Goal: Find specific page/section: Find specific page/section

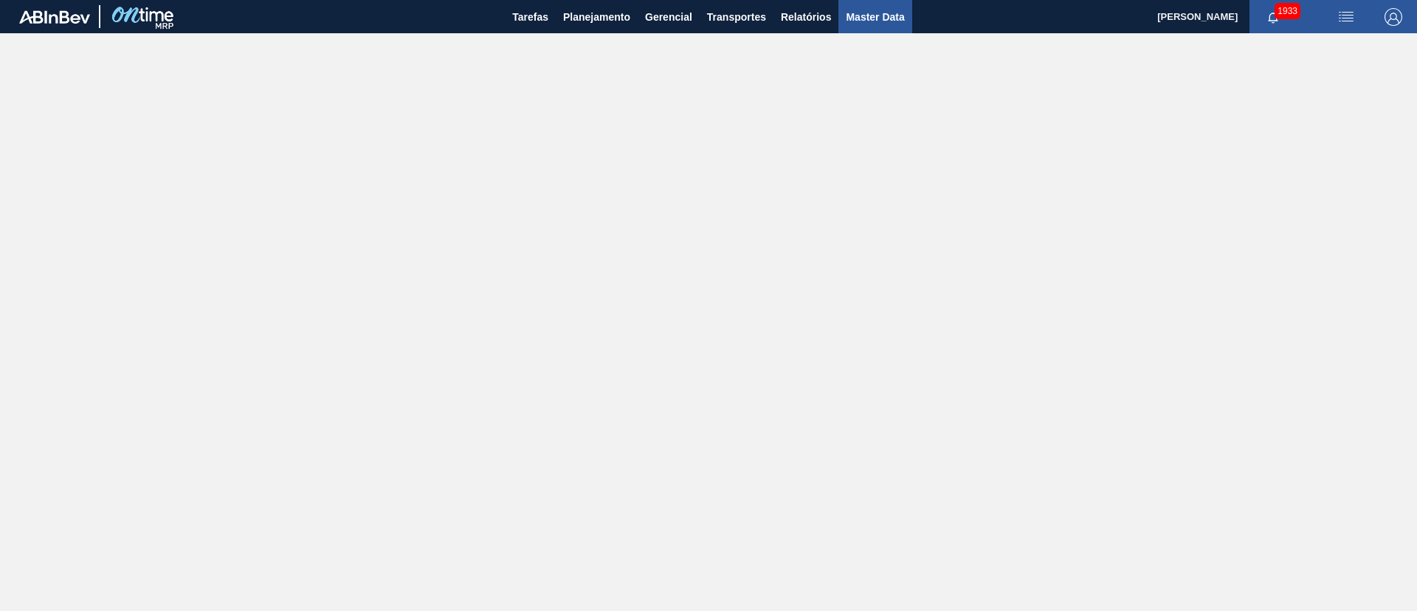
click at [873, 26] on button "Master Data" at bounding box center [875, 16] width 73 height 33
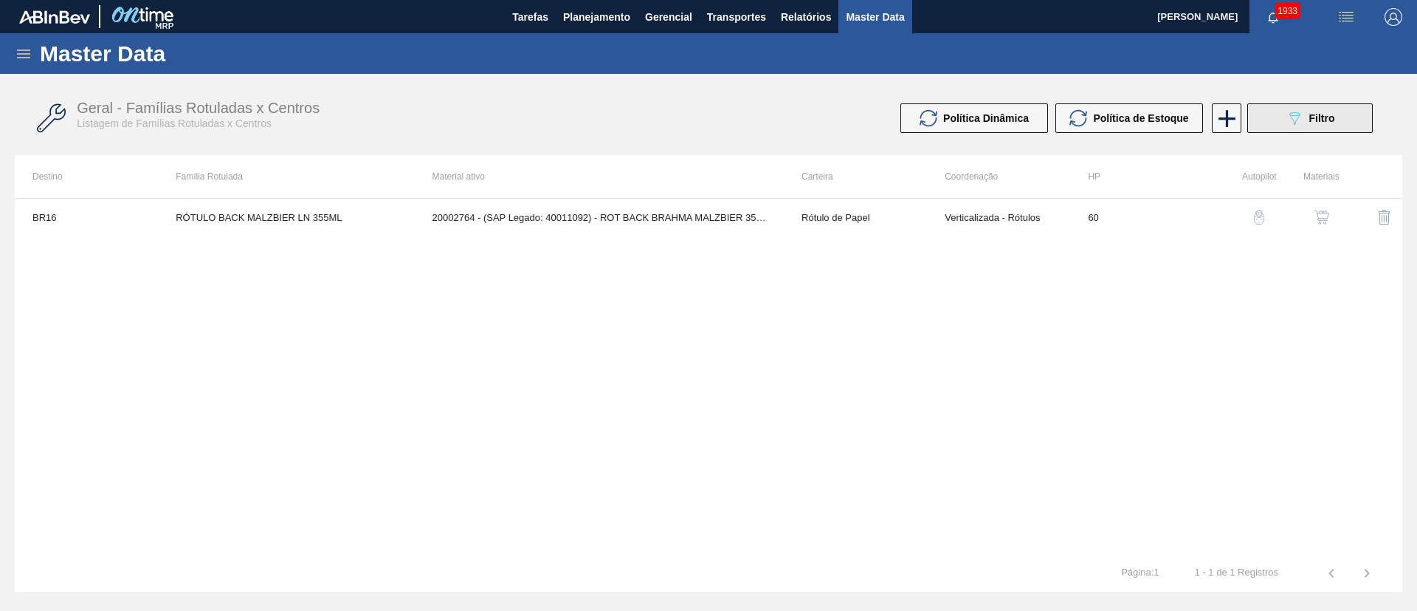
click at [1304, 109] on div "089F7B8B-B2A5-4AFE-B5C0-19BA573D28AC Filtro" at bounding box center [1310, 118] width 49 height 18
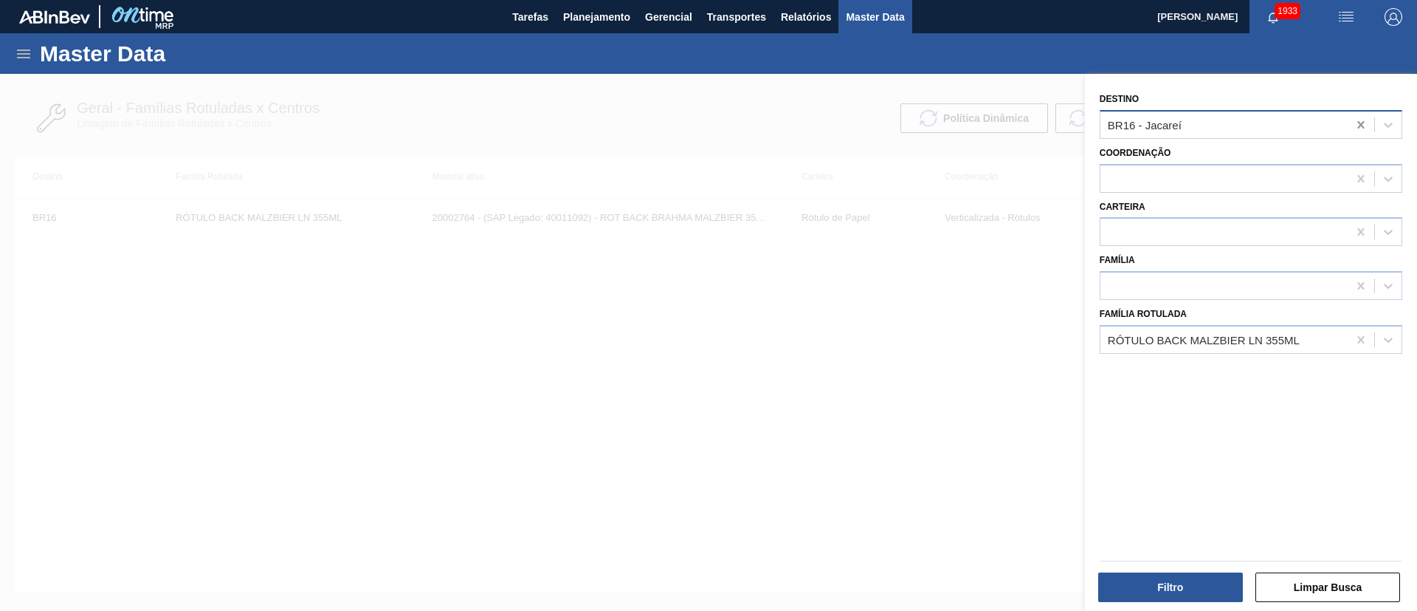
click at [1355, 126] on icon at bounding box center [1361, 124] width 15 height 15
click at [1182, 342] on div "RÓTULO BACK MALZBIER LN 355ML" at bounding box center [1204, 339] width 192 height 13
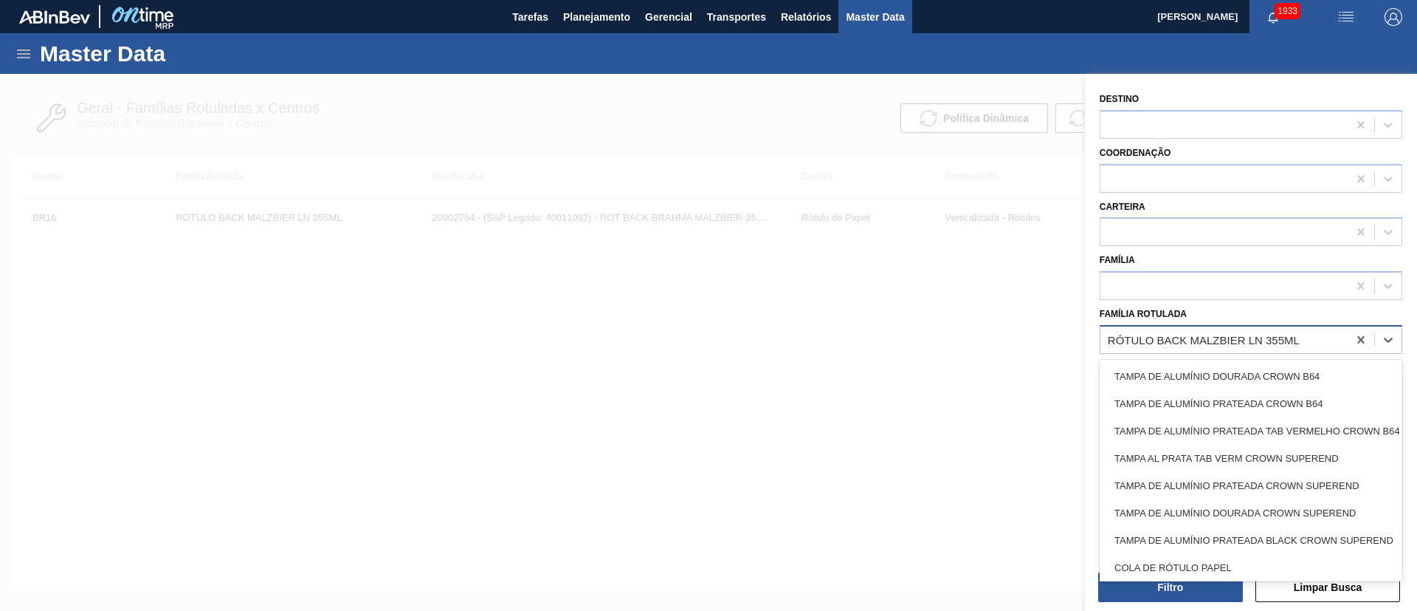
paste Rotulada "RÓTULO NECK SKOL 1000ML"
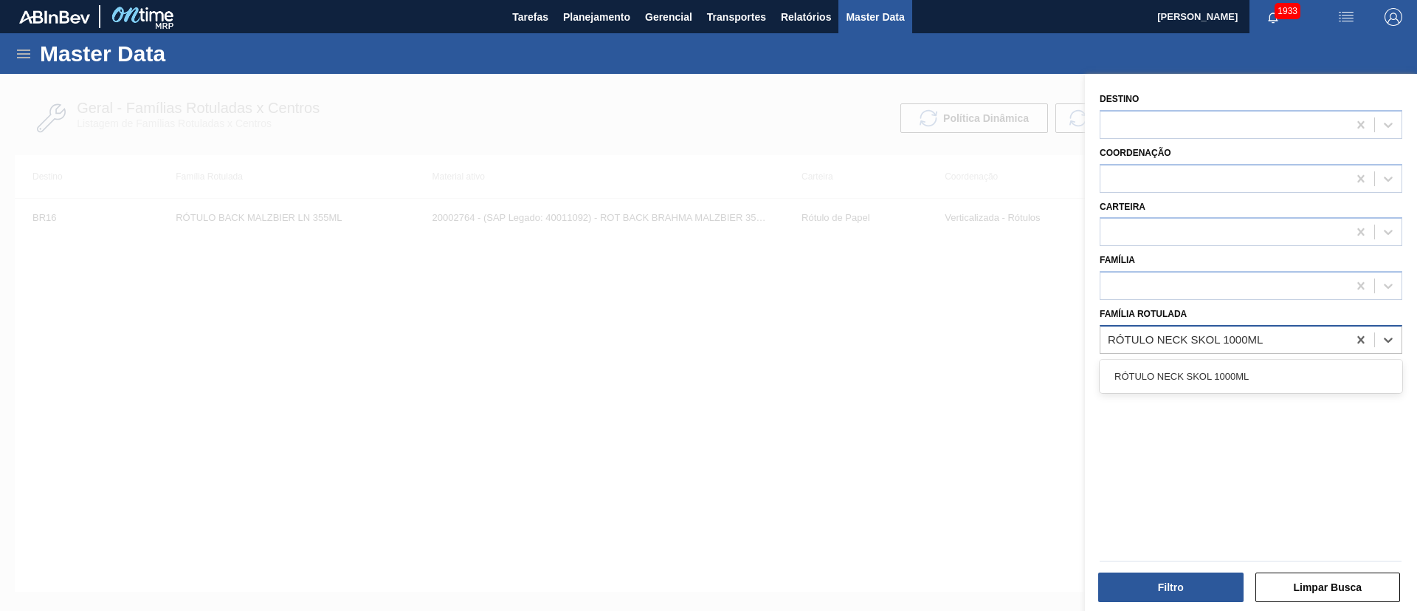
click at [1243, 333] on Rotulada "RÓTULO NECK SKOL 1000ML" at bounding box center [1186, 339] width 157 height 13
type Rotulada "RÓTULO NECK SKOL 600ML"
click at [1165, 124] on div at bounding box center [1224, 124] width 247 height 21
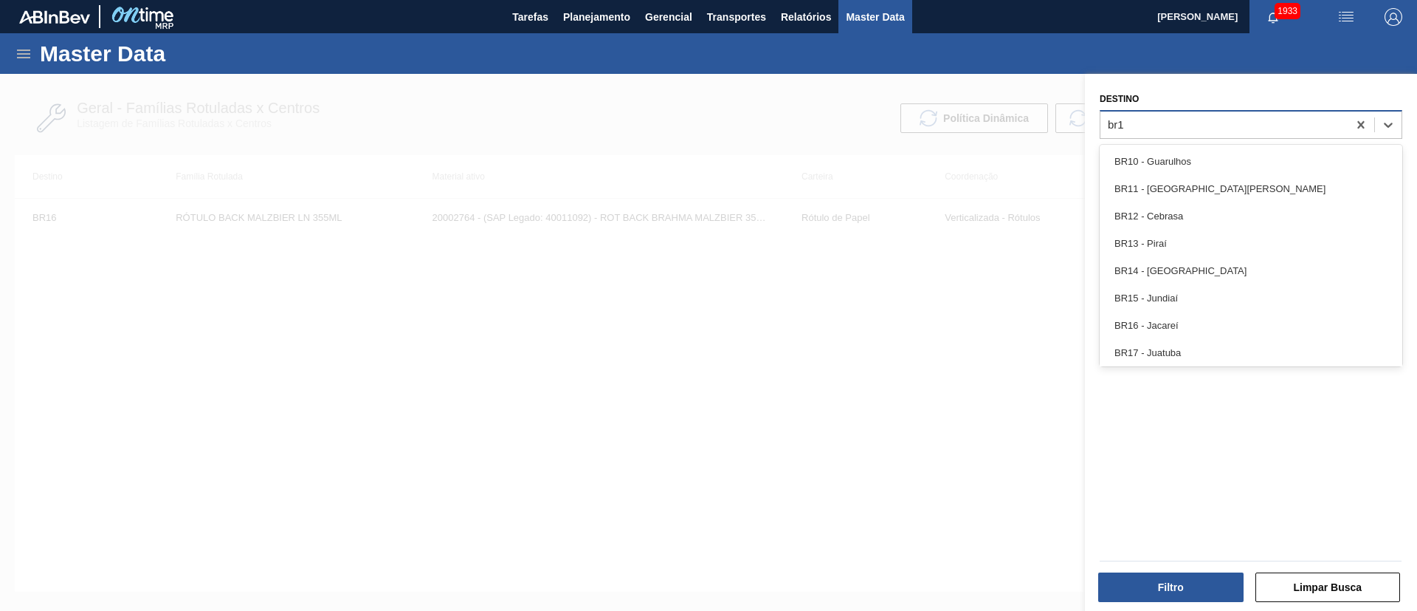
type input "br10"
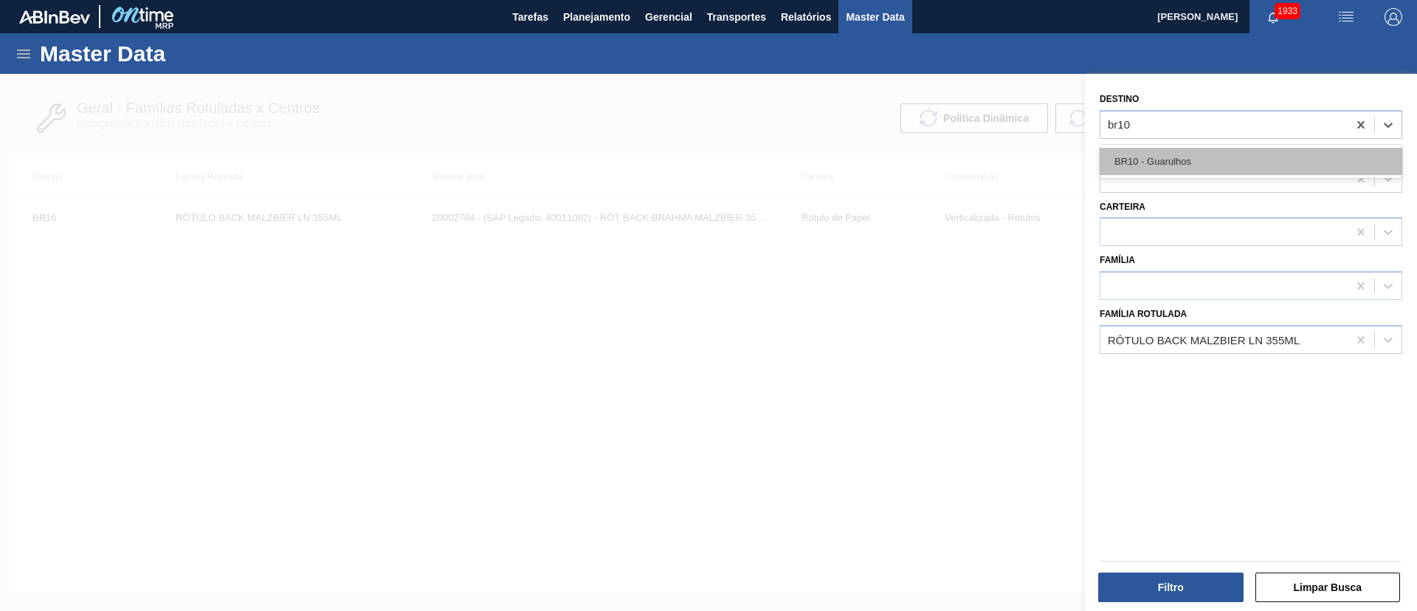
click at [1143, 159] on div "BR10 - Guarulhos" at bounding box center [1251, 161] width 303 height 27
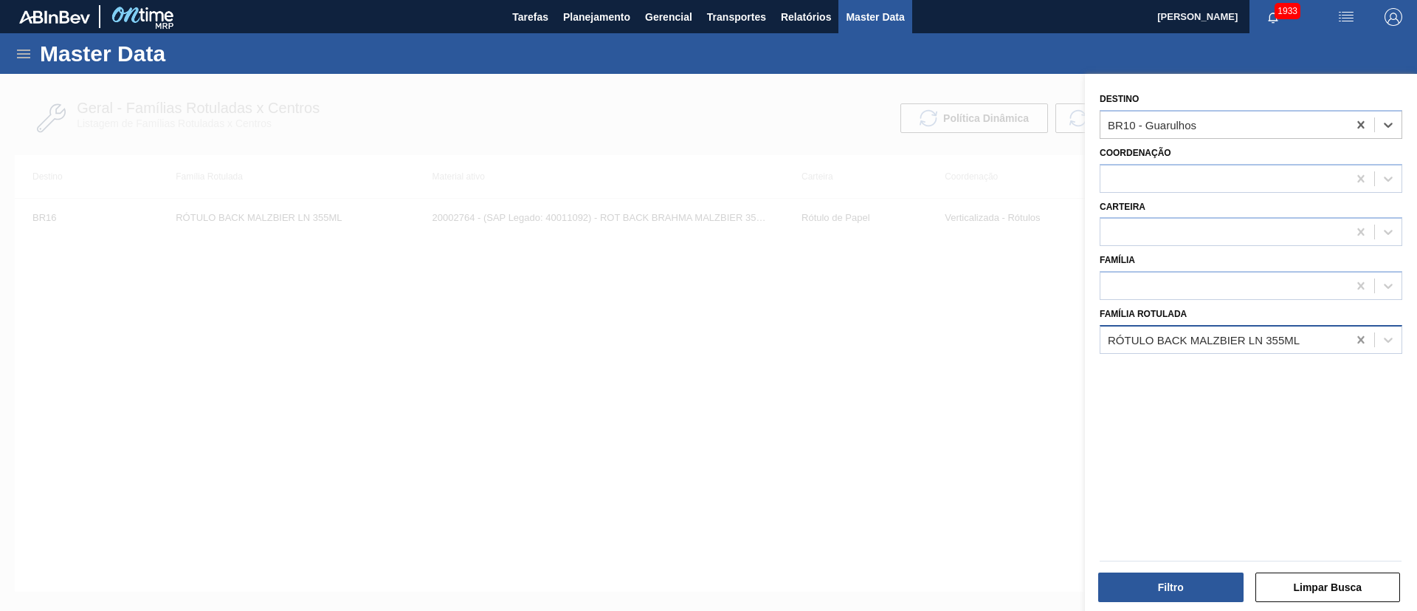
click at [1358, 343] on icon at bounding box center [1361, 339] width 7 height 7
click at [1156, 234] on div at bounding box center [1224, 231] width 247 height 21
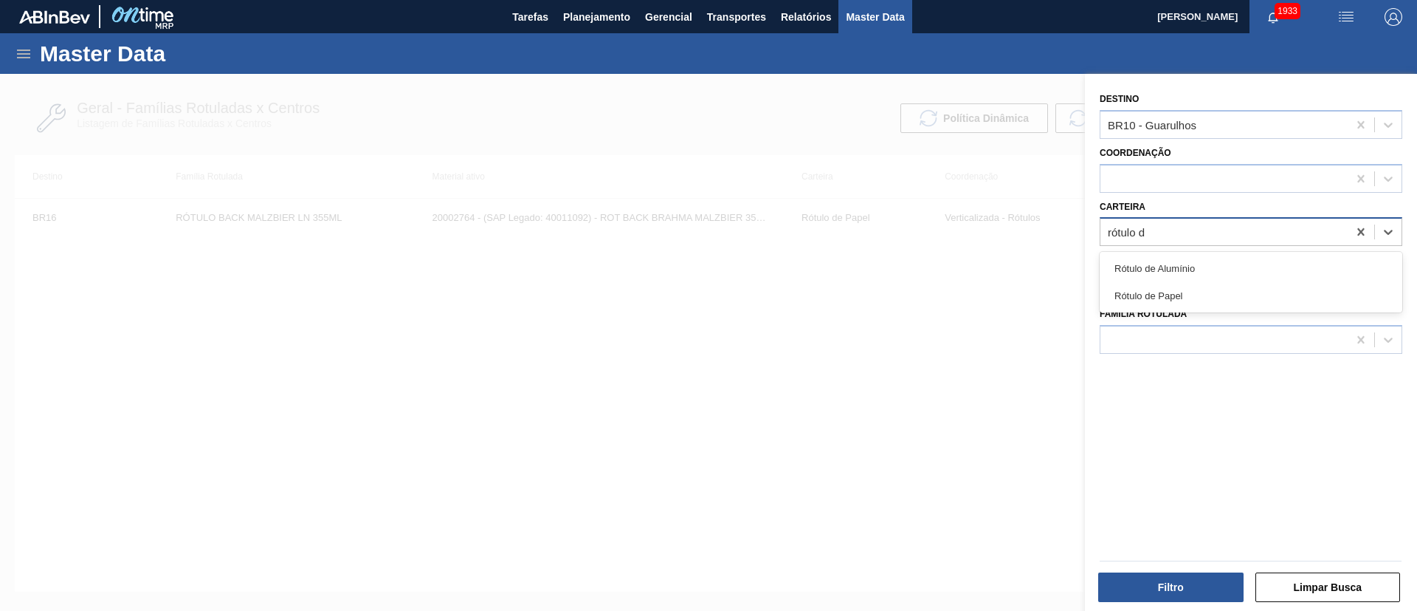
type input "rótulo de"
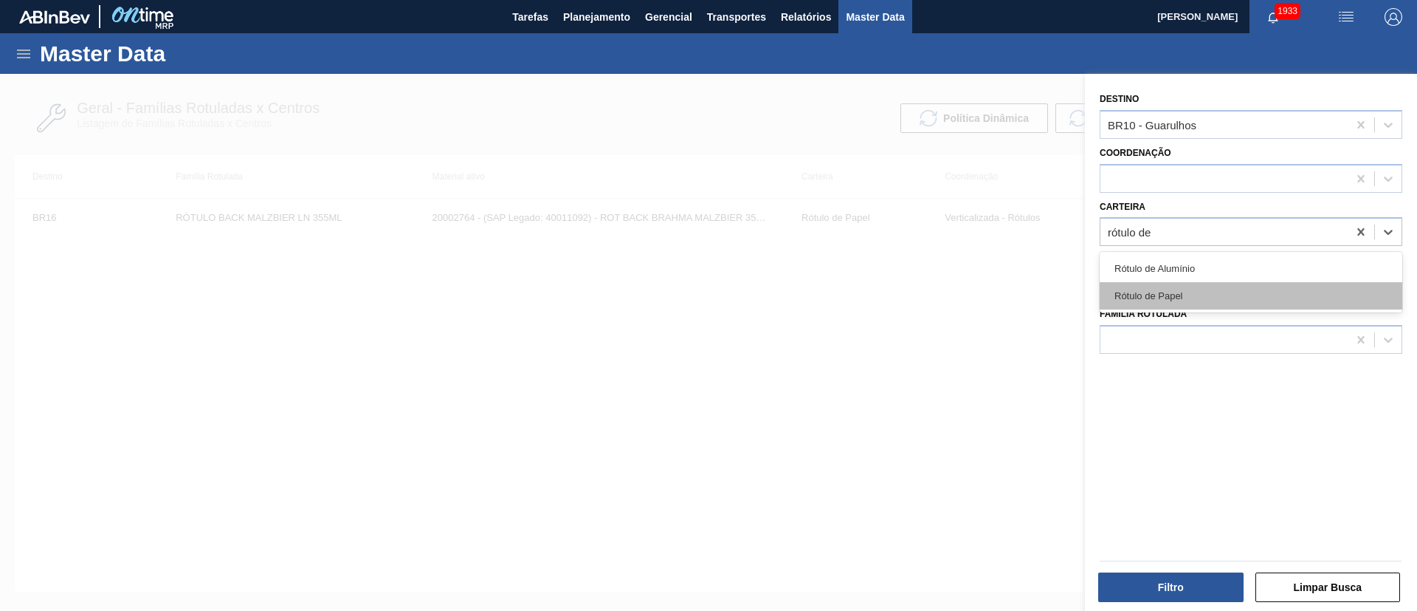
click at [1158, 287] on div "Rótulo de Papel" at bounding box center [1251, 295] width 303 height 27
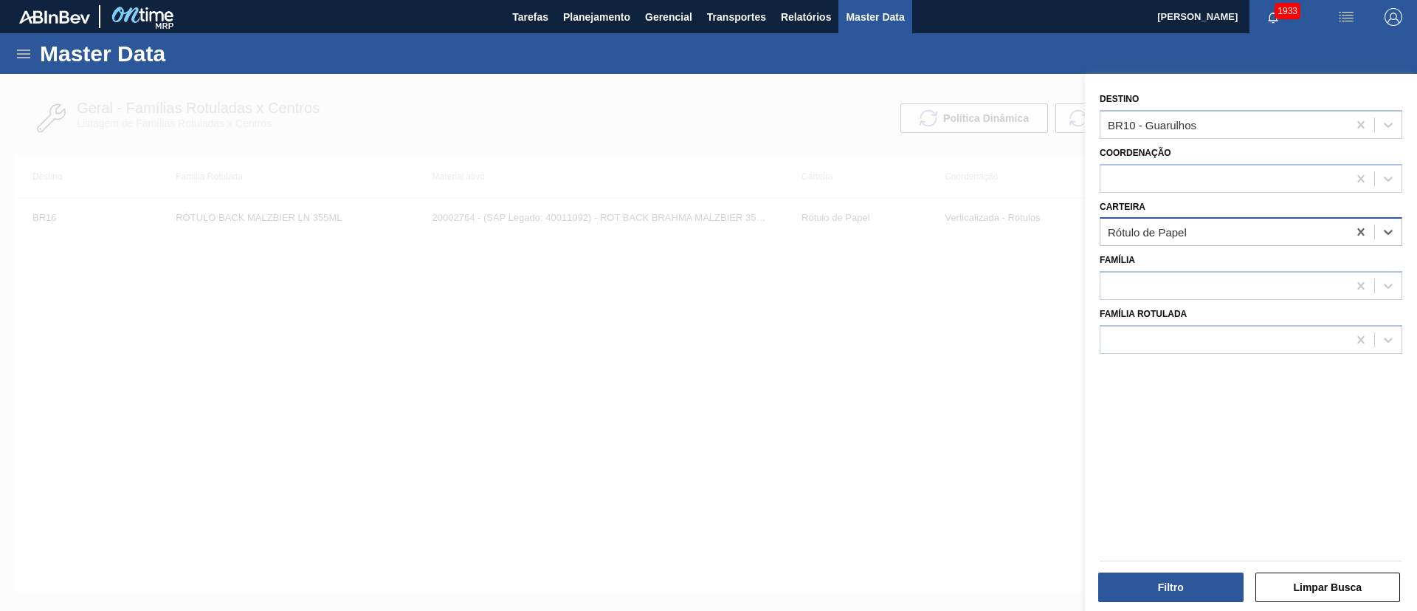
click at [1265, 228] on div "Rótulo de Papel" at bounding box center [1224, 231] width 247 height 21
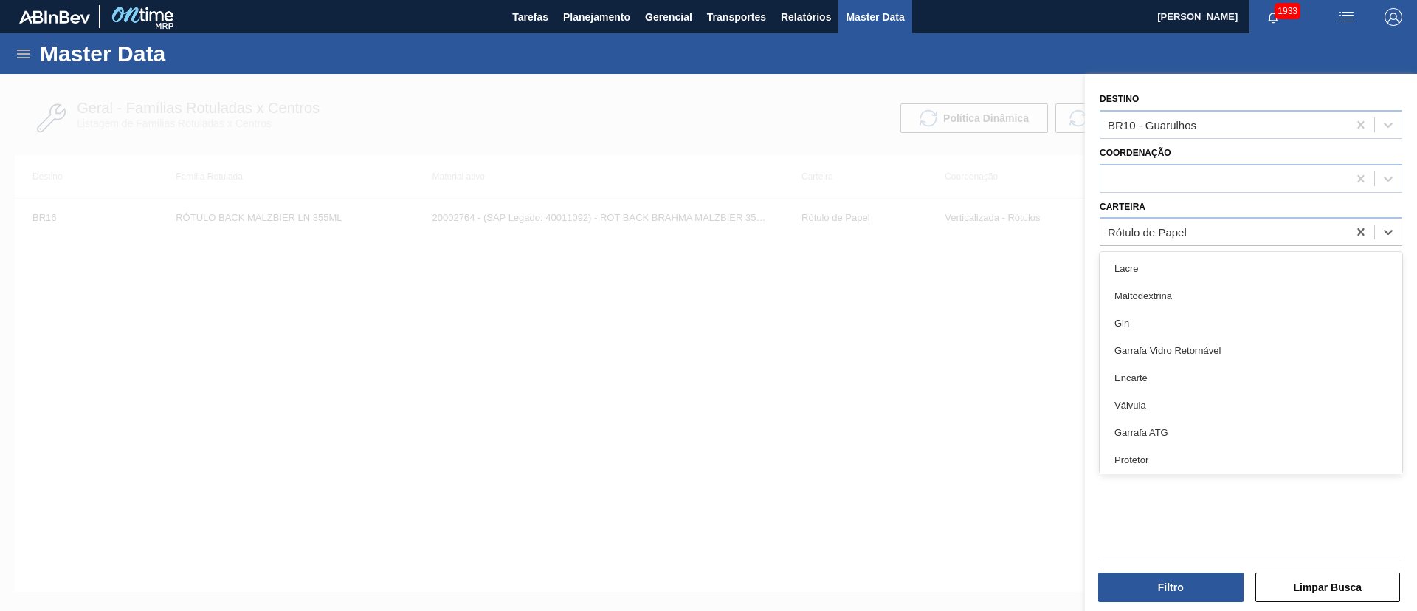
click at [1180, 199] on div "Carteira option Rótulo de Papel, selected. option Lacre focused, 1 of 101. 101 …" at bounding box center [1251, 221] width 303 height 50
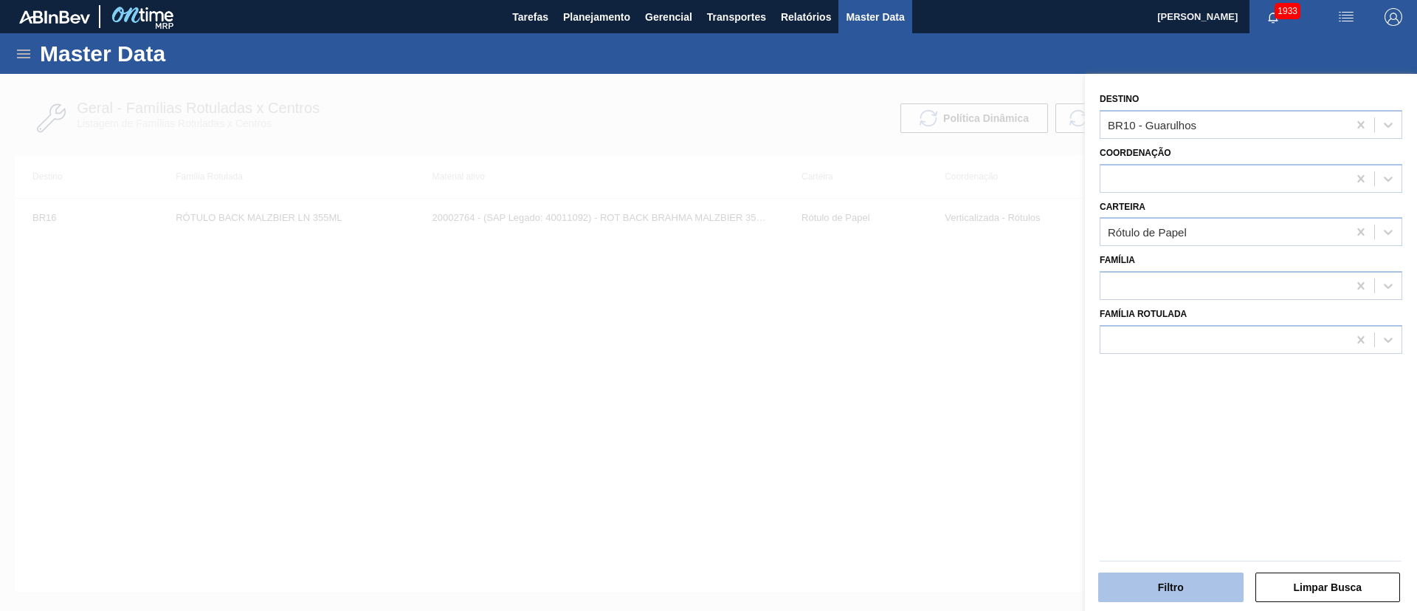
click at [1202, 585] on button "Filtro" at bounding box center [1171, 587] width 145 height 30
